Goal: Find specific page/section: Find specific page/section

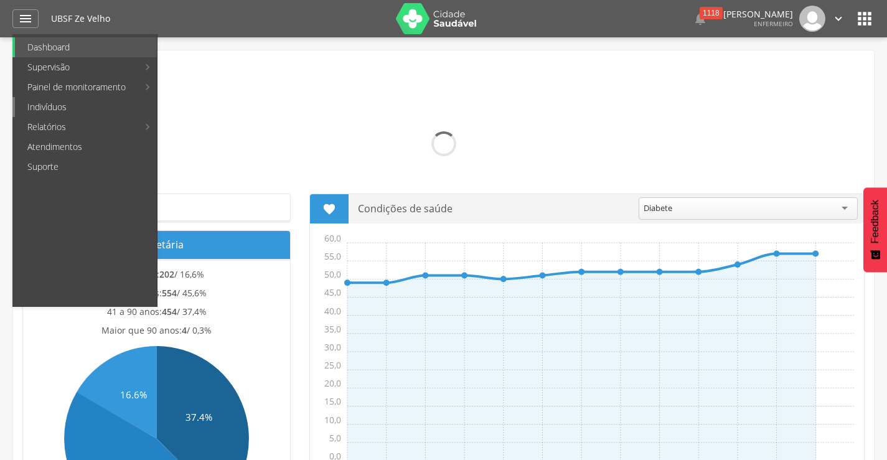
click at [45, 108] on link "Indivíduos" at bounding box center [86, 107] width 142 height 20
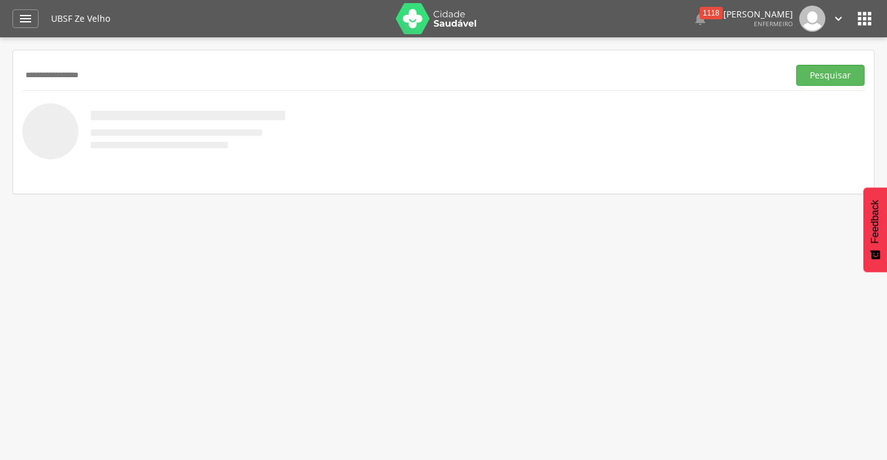
type input "**********"
click at [796, 65] on button "Pesquisar" at bounding box center [830, 75] width 68 height 21
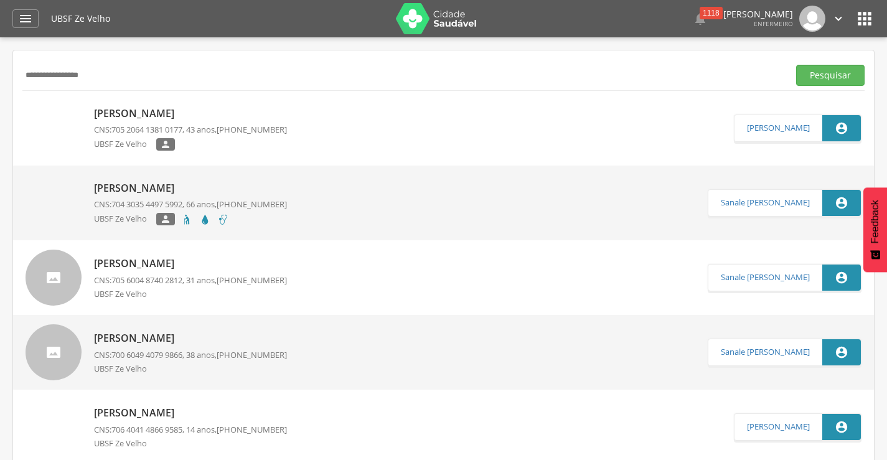
click at [214, 116] on p "[PERSON_NAME]" at bounding box center [190, 113] width 193 height 14
type input "**********"
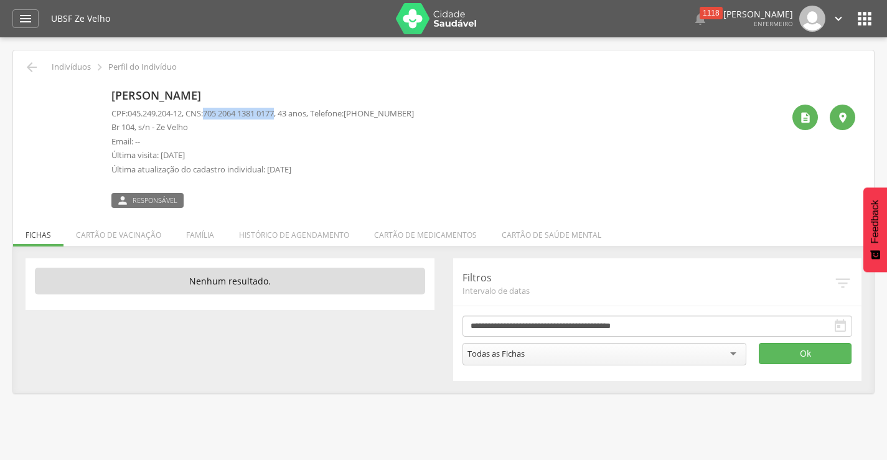
drag, startPoint x: 212, startPoint y: 111, endPoint x: 285, endPoint y: 113, distance: 72.8
click at [274, 113] on span "705 2064 1381 0177" at bounding box center [238, 113] width 71 height 11
click at [207, 131] on p "Br 104, s/n - Ze Velho" at bounding box center [262, 127] width 302 height 12
click at [129, 113] on span "045.249.204-12" at bounding box center [155, 113] width 54 height 11
drag, startPoint x: 131, startPoint y: 112, endPoint x: 186, endPoint y: 112, distance: 54.8
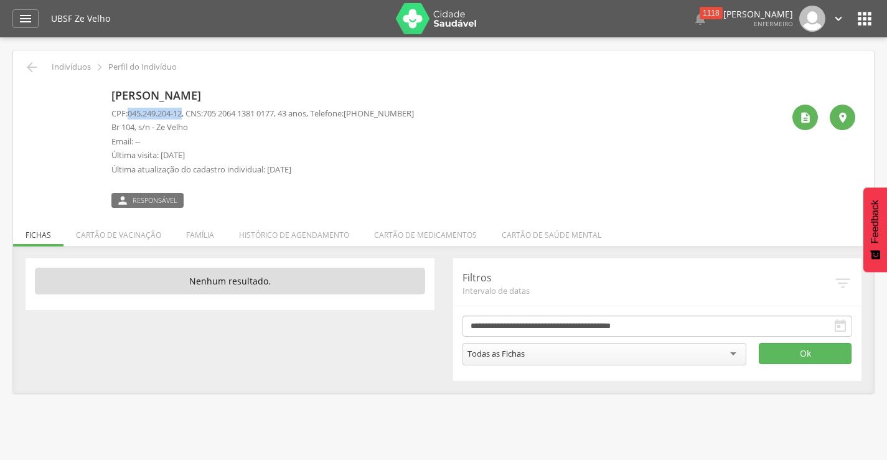
click at [182, 112] on span "045.249.204-12" at bounding box center [155, 113] width 54 height 11
